Goal: Task Accomplishment & Management: Use online tool/utility

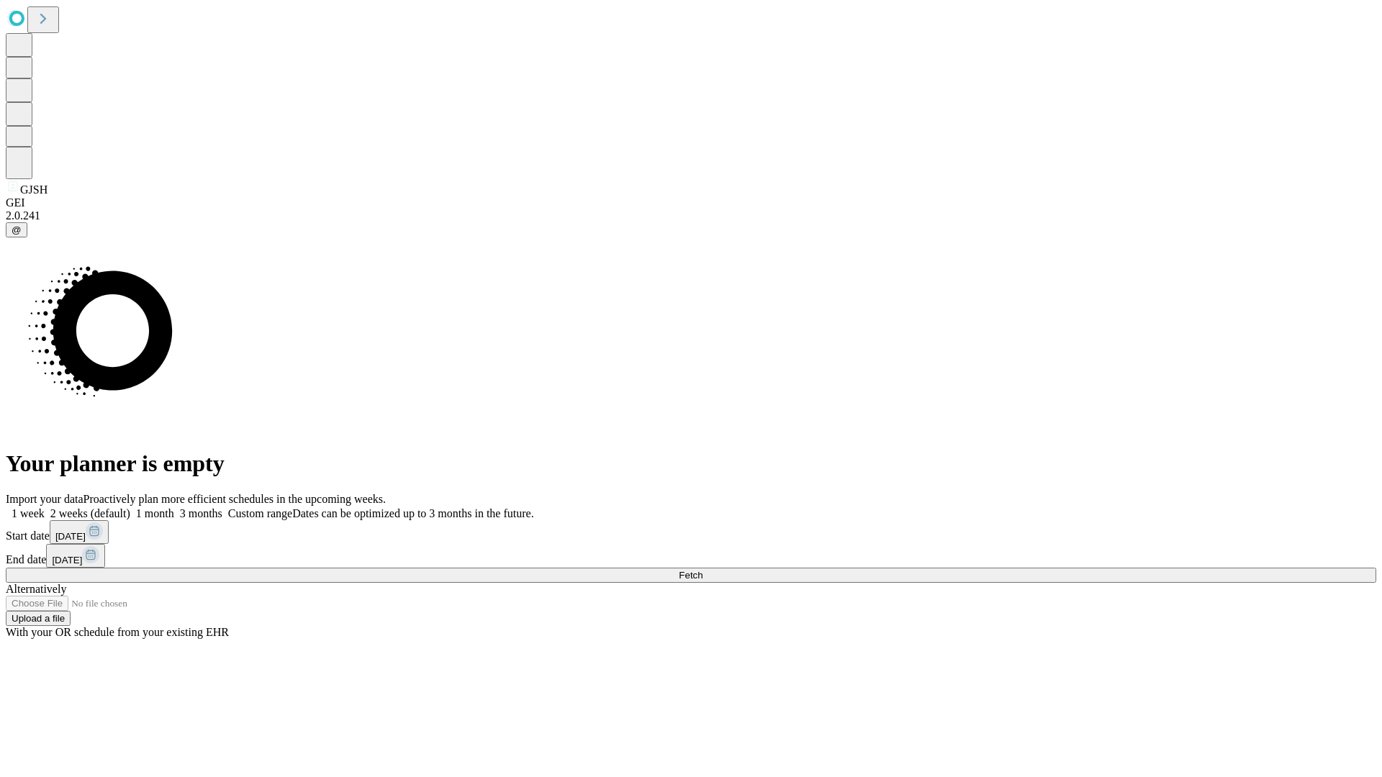
click at [703, 570] on span "Fetch" at bounding box center [691, 575] width 24 height 11
